Goal: Task Accomplishment & Management: Manage account settings

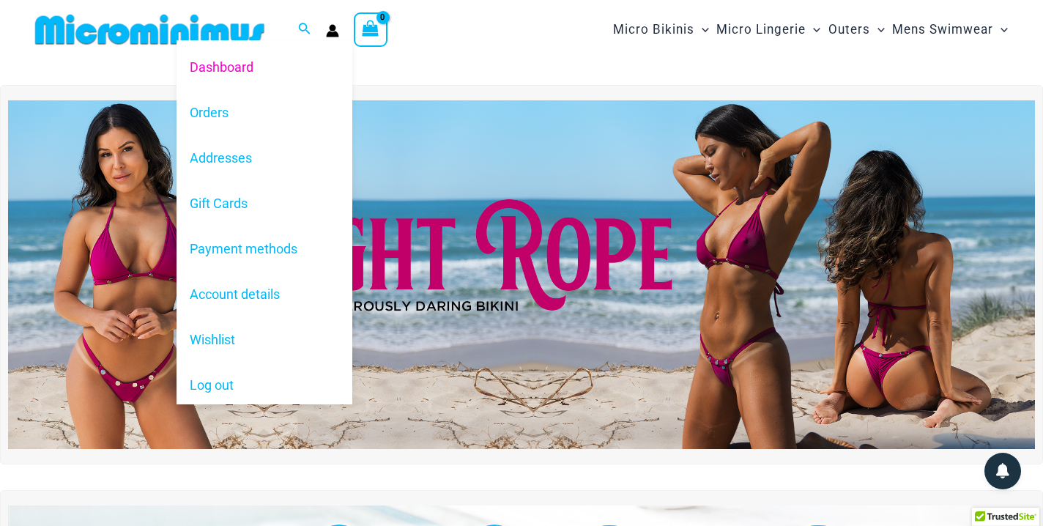
click at [330, 31] on icon "Account icon link" at bounding box center [333, 34] width 12 height 6
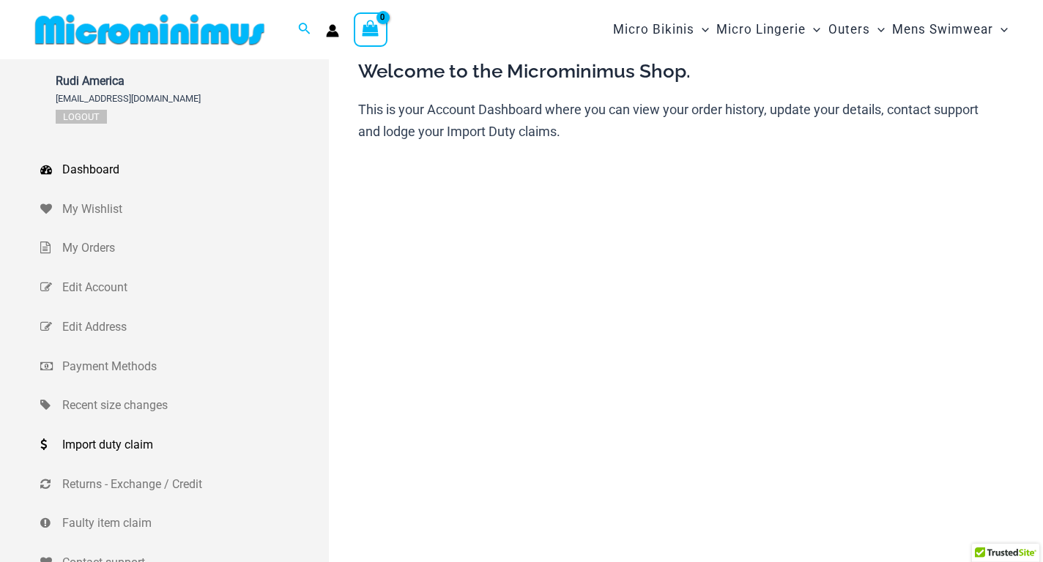
click at [117, 447] on span "Import duty claim" at bounding box center [193, 445] width 263 height 22
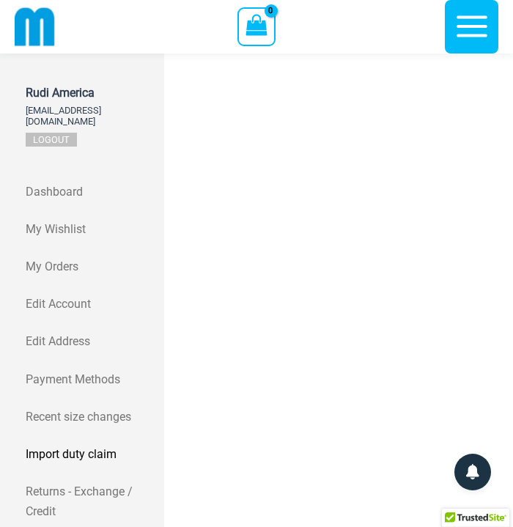
scroll to position [133, 0]
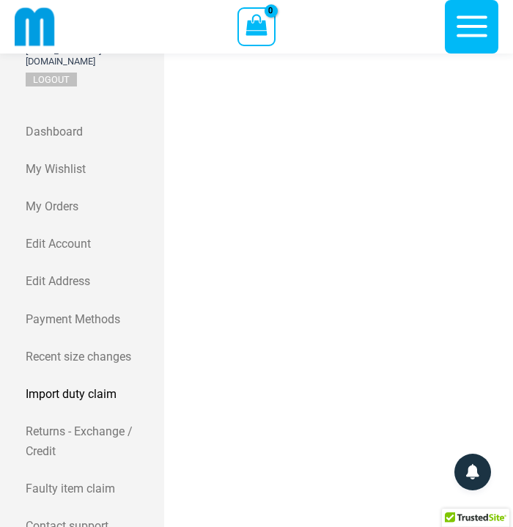
click at [82, 384] on span "Import duty claim" at bounding box center [93, 394] width 135 height 20
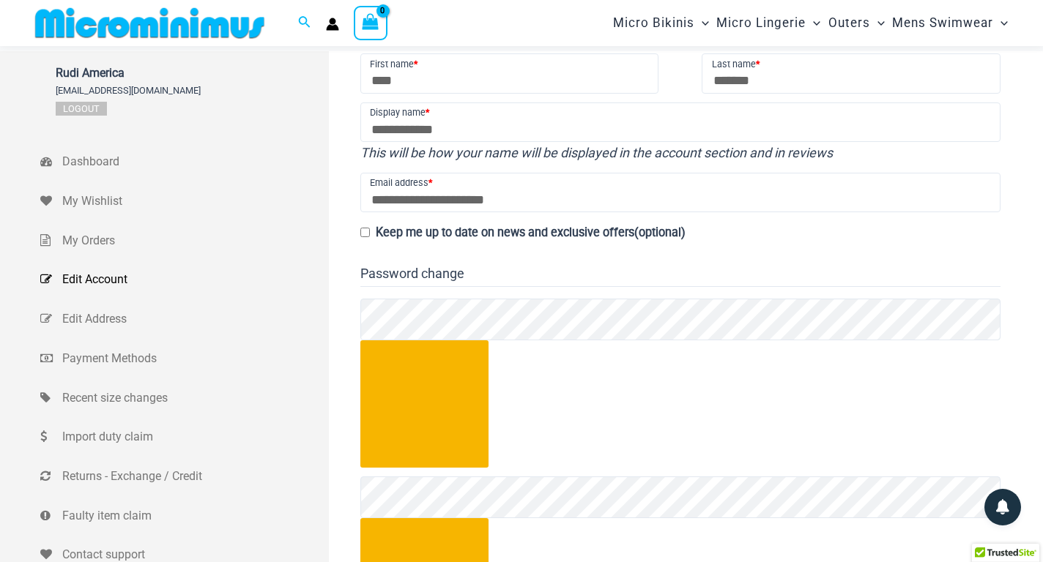
scroll to position [133, 0]
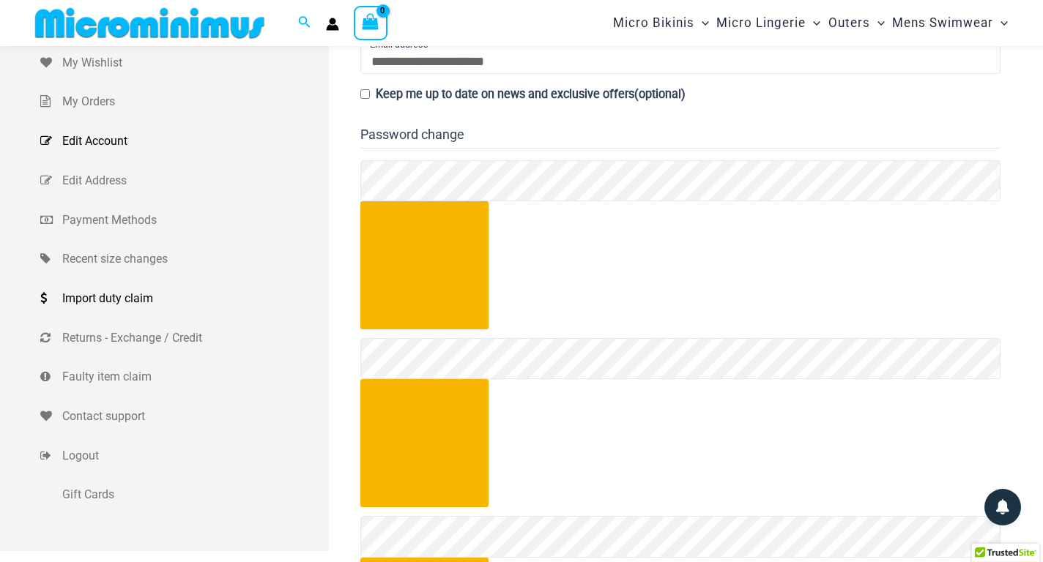
click at [126, 296] on span "Import duty claim" at bounding box center [193, 299] width 263 height 22
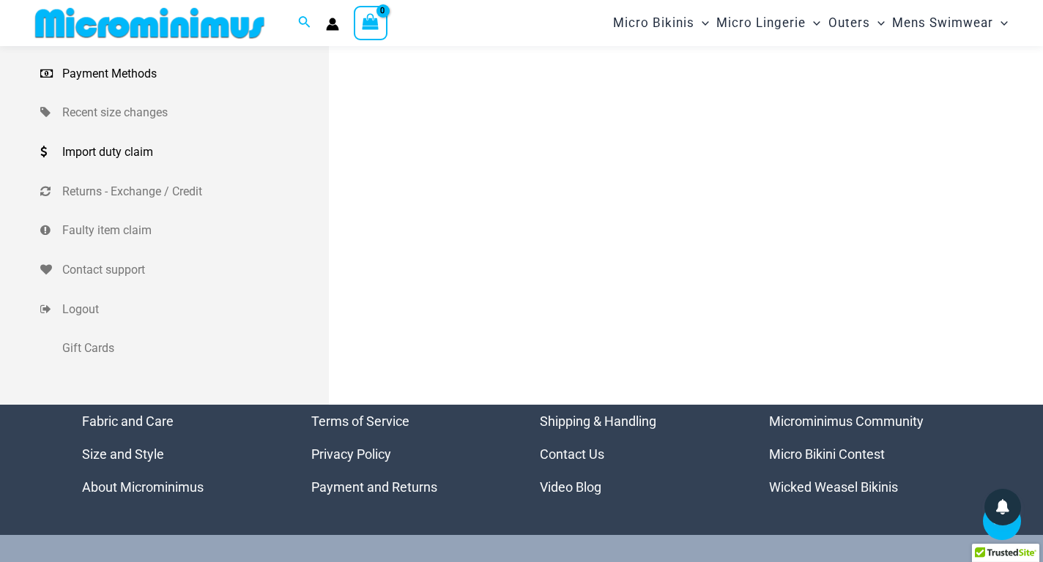
scroll to position [133, 0]
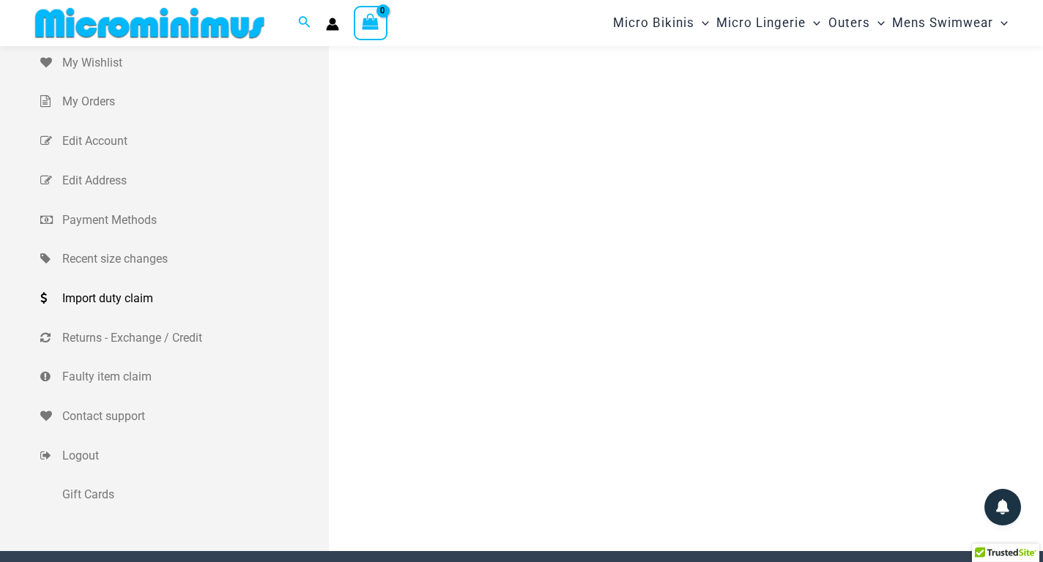
click at [103, 303] on span "Import duty claim" at bounding box center [193, 299] width 263 height 22
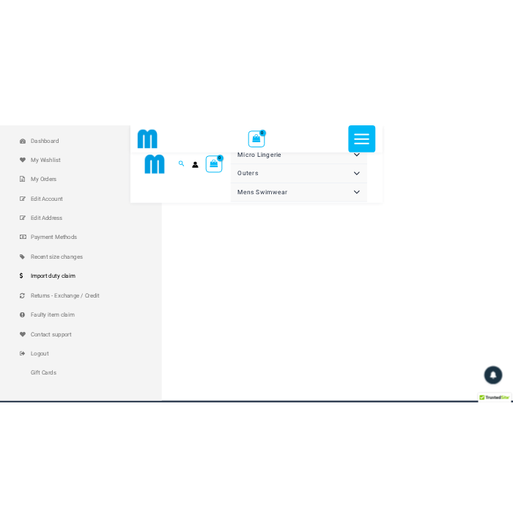
scroll to position [130, 0]
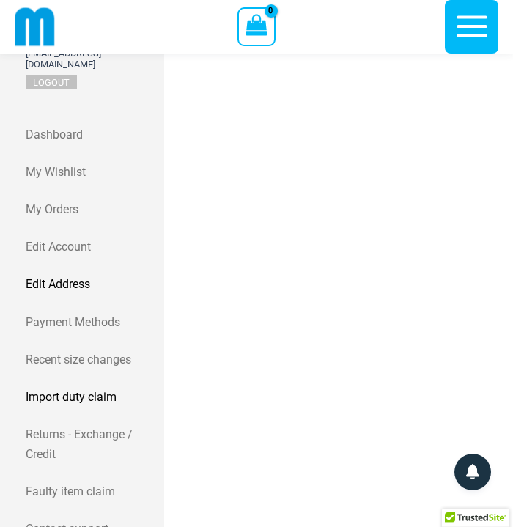
click at [156, 265] on link "Edit Address" at bounding box center [95, 283] width 138 height 37
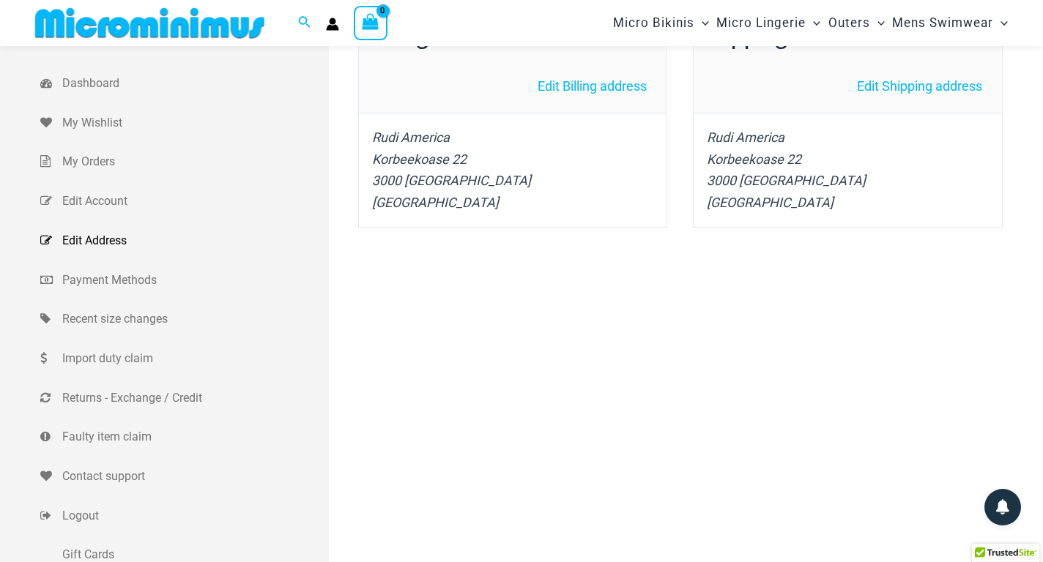
scroll to position [133, 0]
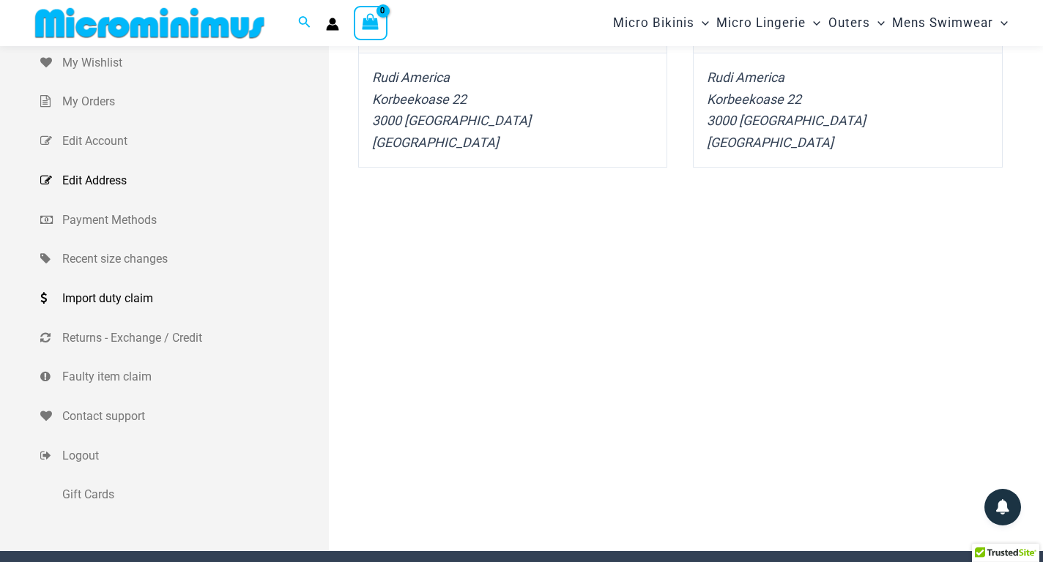
click at [126, 298] on span "Import duty claim" at bounding box center [193, 299] width 263 height 22
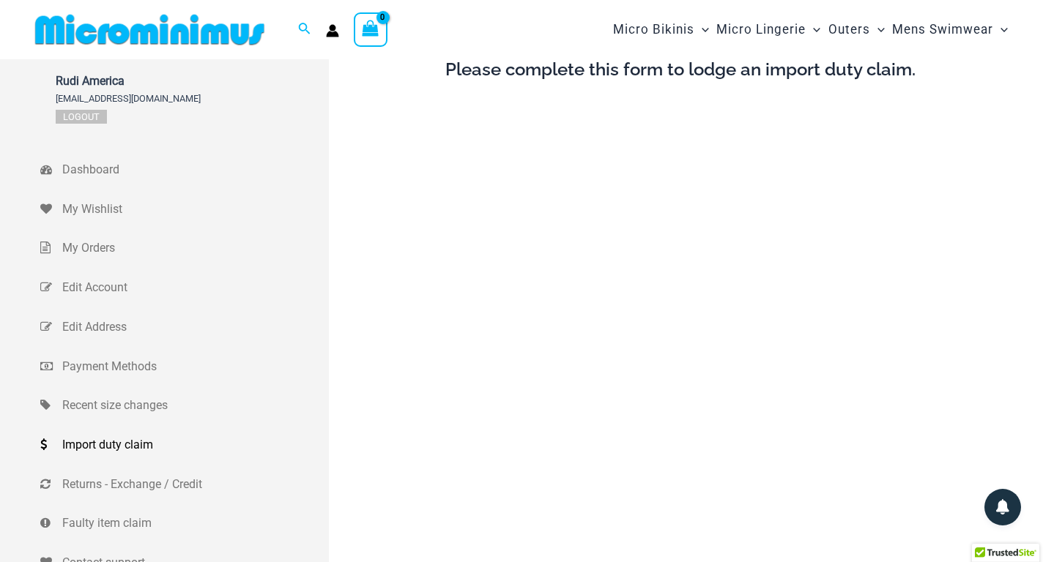
click at [114, 447] on span "Import duty claim" at bounding box center [193, 445] width 263 height 22
click at [100, 439] on span "Import duty claim" at bounding box center [193, 445] width 263 height 22
click at [109, 444] on span "Import duty claim" at bounding box center [193, 445] width 263 height 22
click at [97, 247] on span "My Orders" at bounding box center [193, 248] width 263 height 22
